Goal: Task Accomplishment & Management: Use online tool/utility

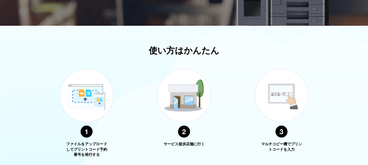
scroll to position [246, 0]
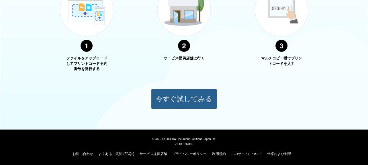
click at [183, 95] on button "今すぐ試してみる" at bounding box center [184, 99] width 66 height 20
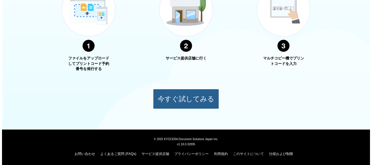
scroll to position [68, 0]
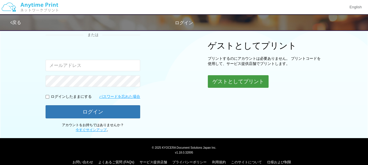
click at [224, 84] on button "ゲストとしてプリント" at bounding box center [238, 81] width 61 height 13
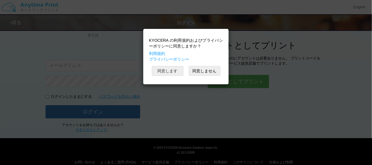
click at [176, 71] on button "同意します" at bounding box center [167, 71] width 31 height 10
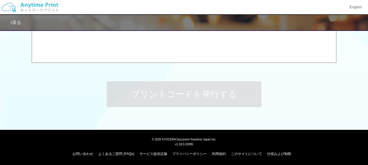
scroll to position [184, 0]
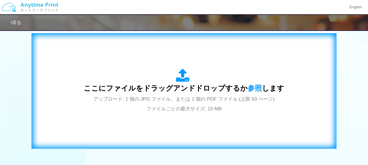
click at [149, 85] on span "ここにファイルをドラッグアンドドロップするか 参照 します" at bounding box center [184, 88] width 200 height 8
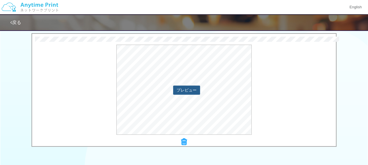
click at [187, 86] on button "プレビュー" at bounding box center [186, 90] width 27 height 9
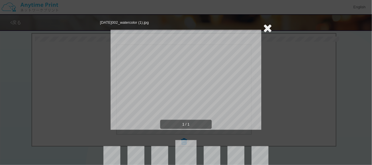
click at [265, 29] on icon at bounding box center [267, 27] width 9 height 11
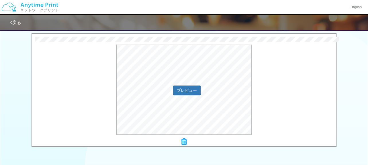
scroll to position [270, 0]
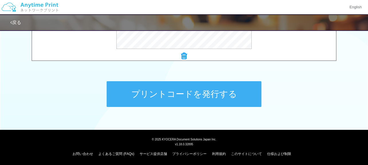
click at [223, 87] on button "プリントコードを発行する" at bounding box center [184, 94] width 155 height 26
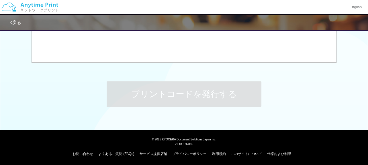
scroll to position [0, 0]
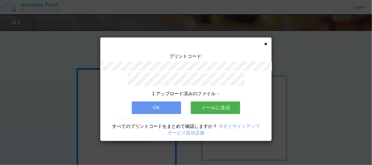
click at [265, 43] on icon at bounding box center [265, 44] width 3 height 4
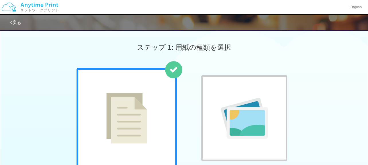
click at [179, 72] on div at bounding box center [173, 69] width 17 height 17
click at [222, 93] on div at bounding box center [244, 118] width 86 height 86
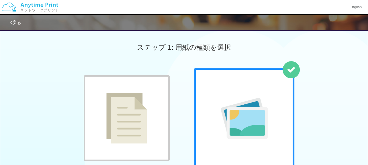
scroll to position [86, 0]
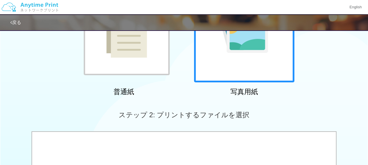
click at [107, 48] on img at bounding box center [126, 32] width 41 height 51
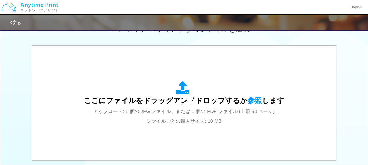
scroll to position [0, 0]
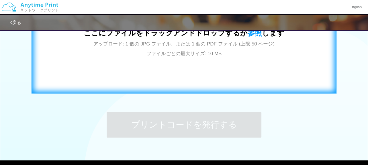
scroll to position [153, 0]
